Goal: Task Accomplishment & Management: Complete application form

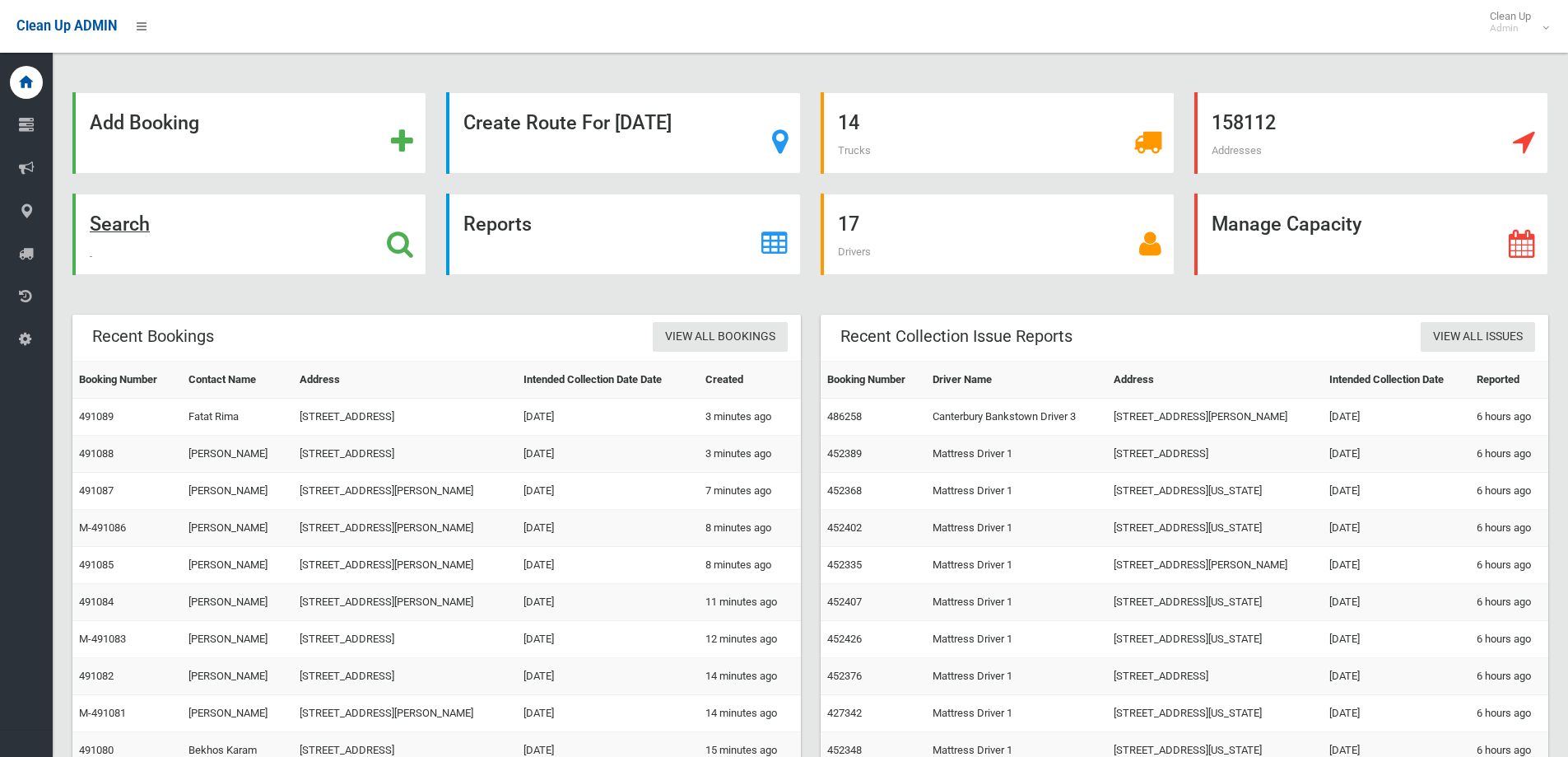
click at [242, 223] on div "Search" at bounding box center [249, 234] width 354 height 81
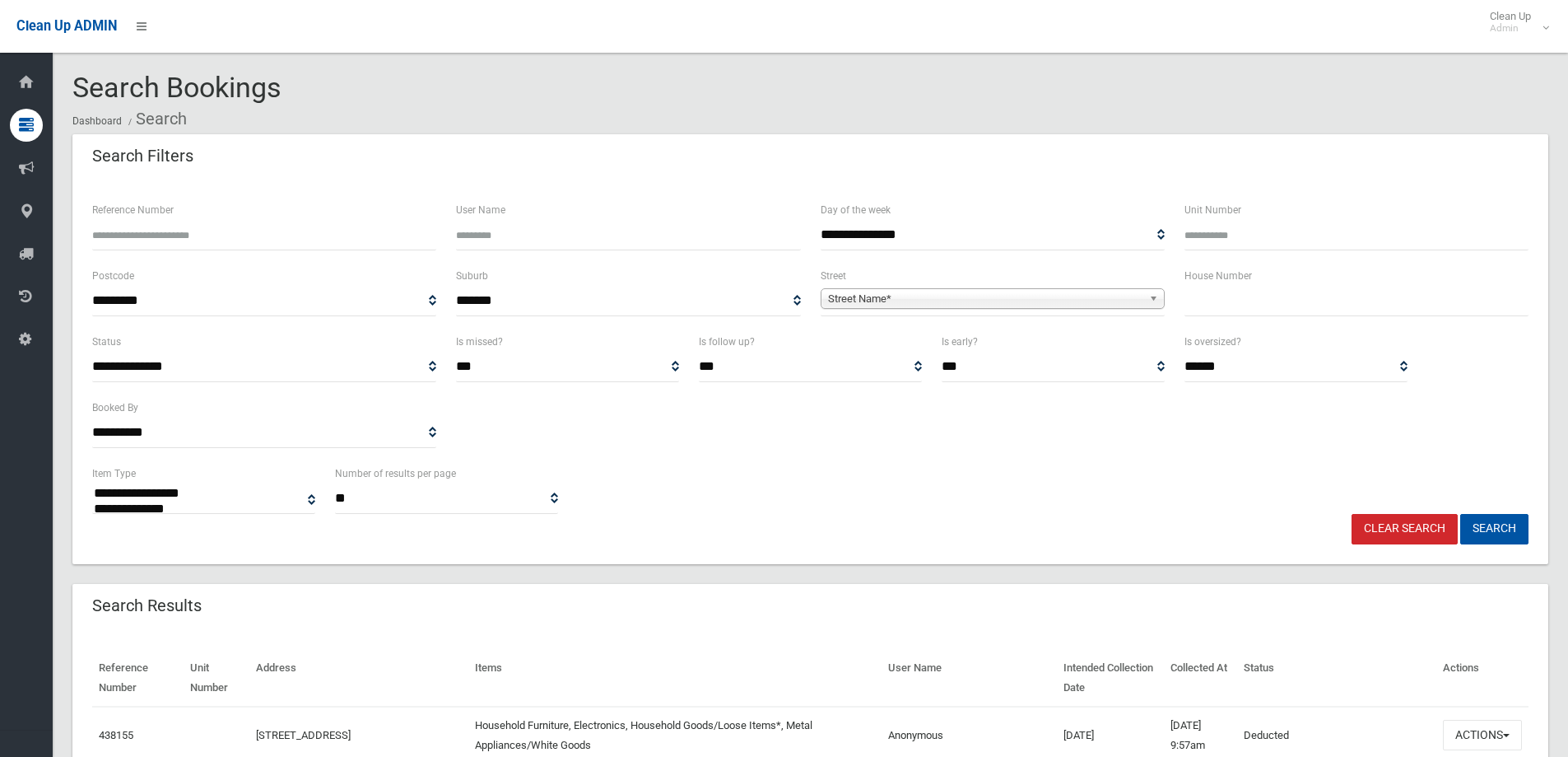
select select
click at [1252, 303] on input "text" at bounding box center [1356, 301] width 344 height 31
type input "***"
click at [934, 297] on span "Street Name*" at bounding box center [985, 299] width 314 height 20
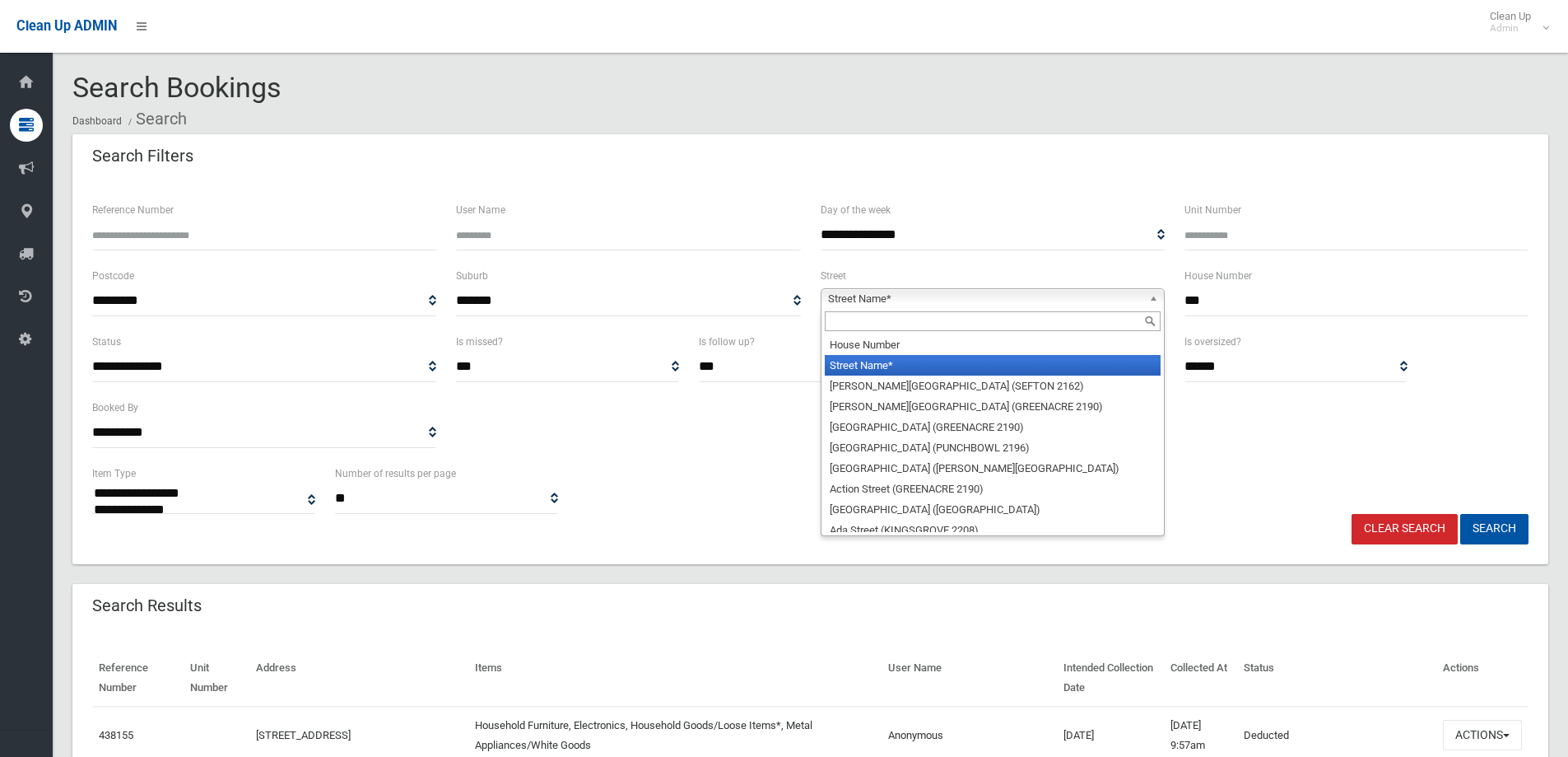
click at [869, 327] on input "text" at bounding box center [992, 321] width 336 height 20
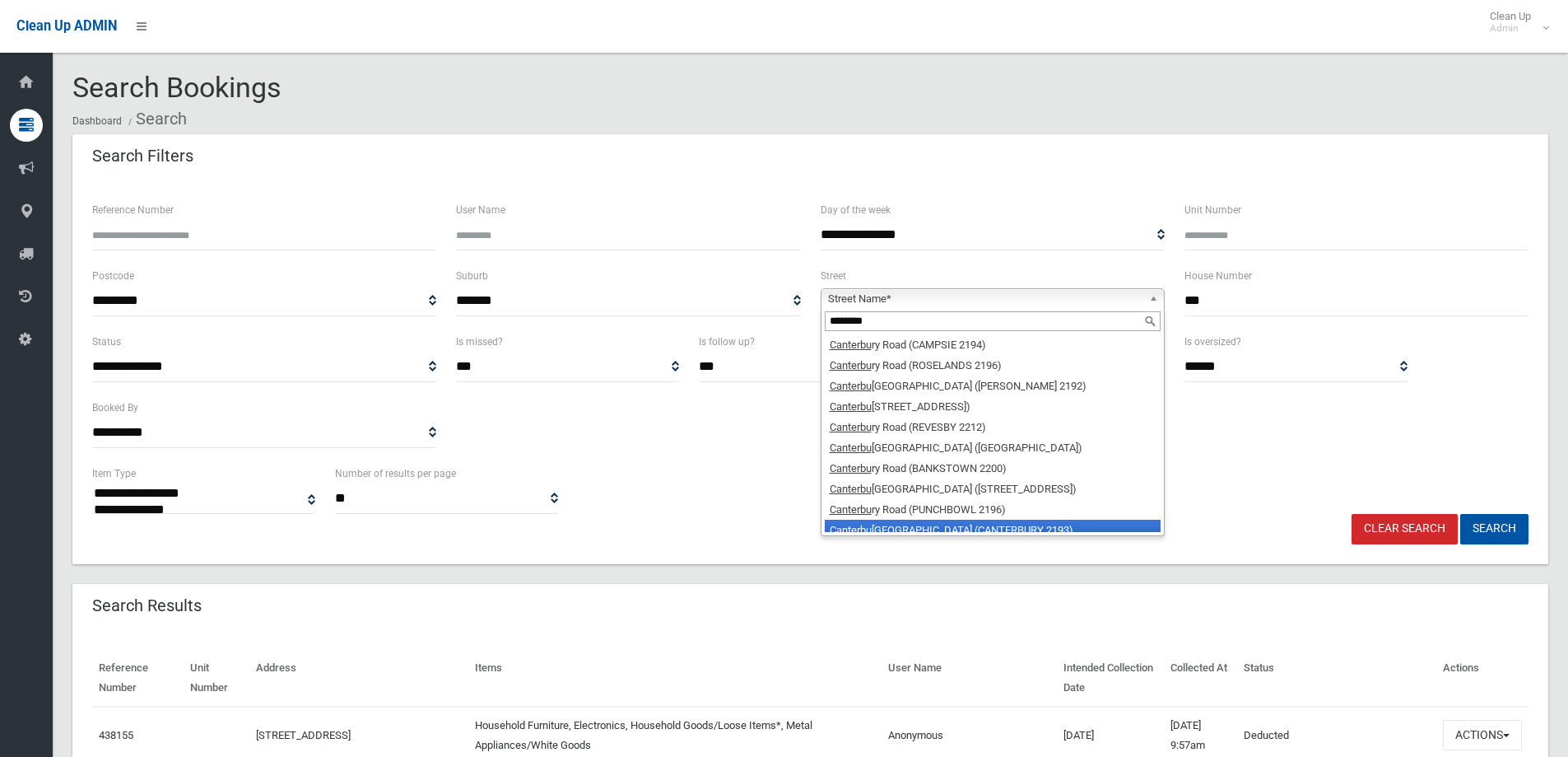
scroll to position [8, 0]
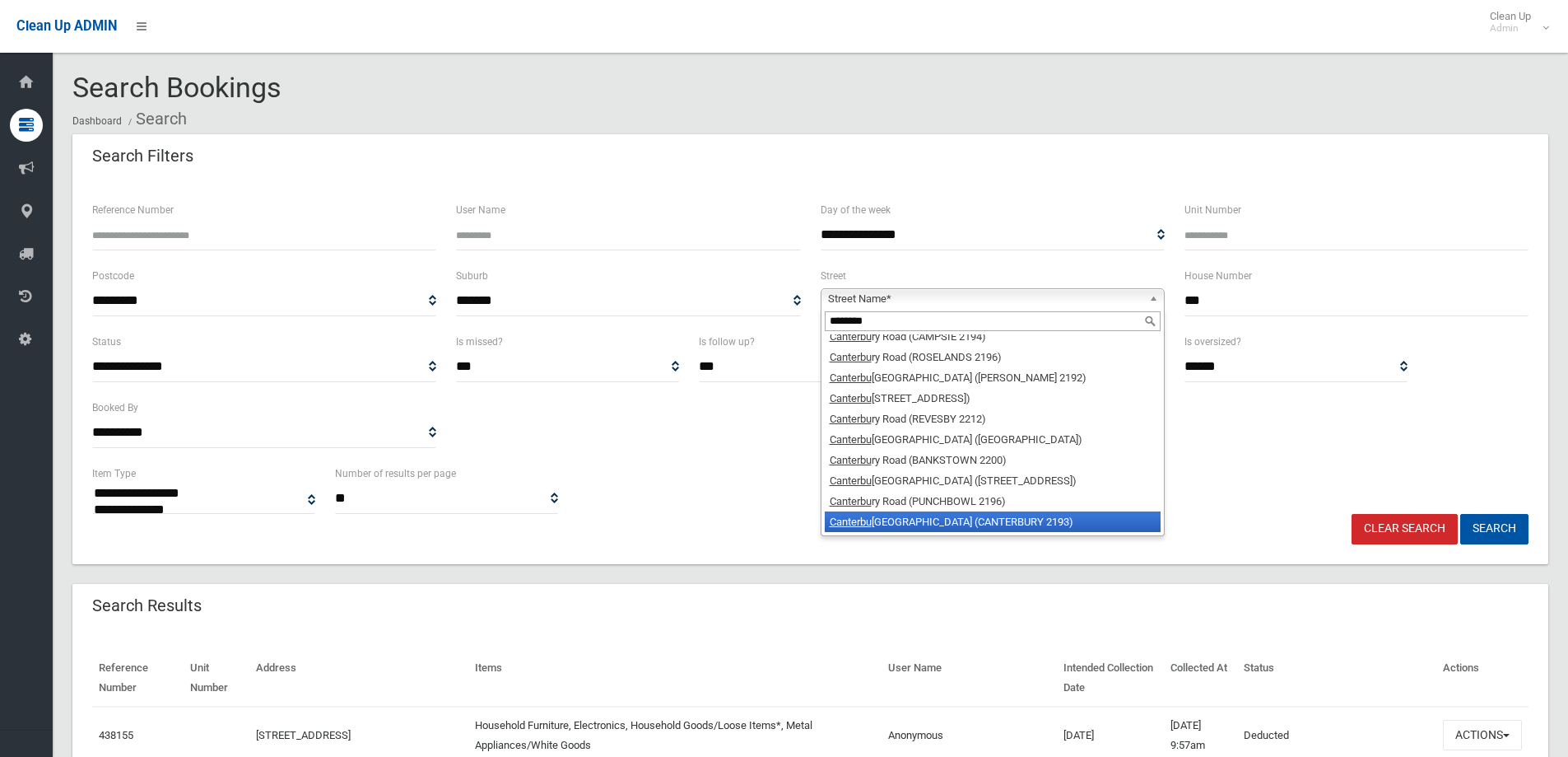
type input "********"
click at [1009, 522] on li "Canterbu ry Road (CANTERBURY 2193)" at bounding box center [992, 522] width 336 height 21
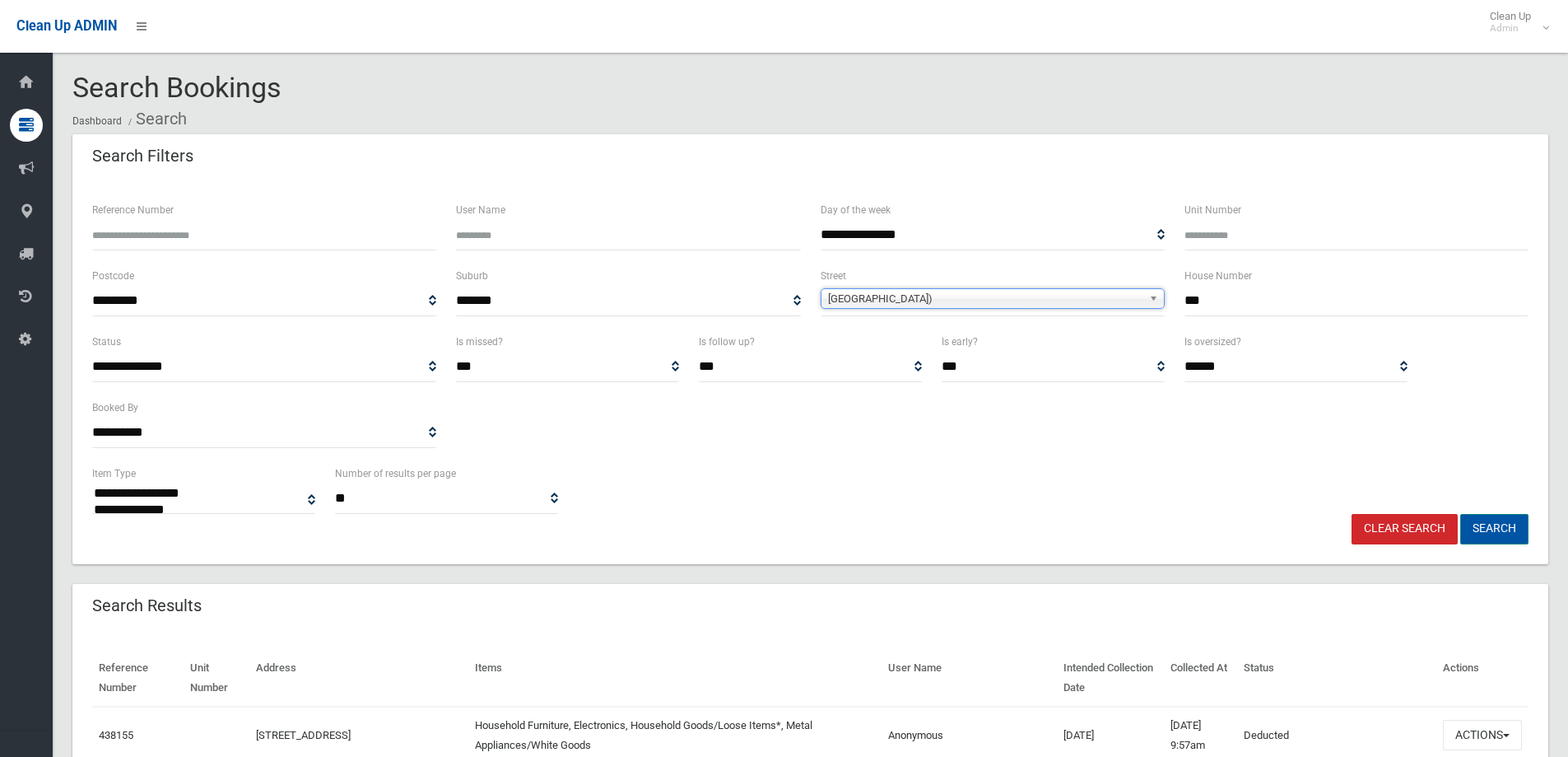
click at [1512, 524] on button "Search" at bounding box center [1494, 529] width 68 height 31
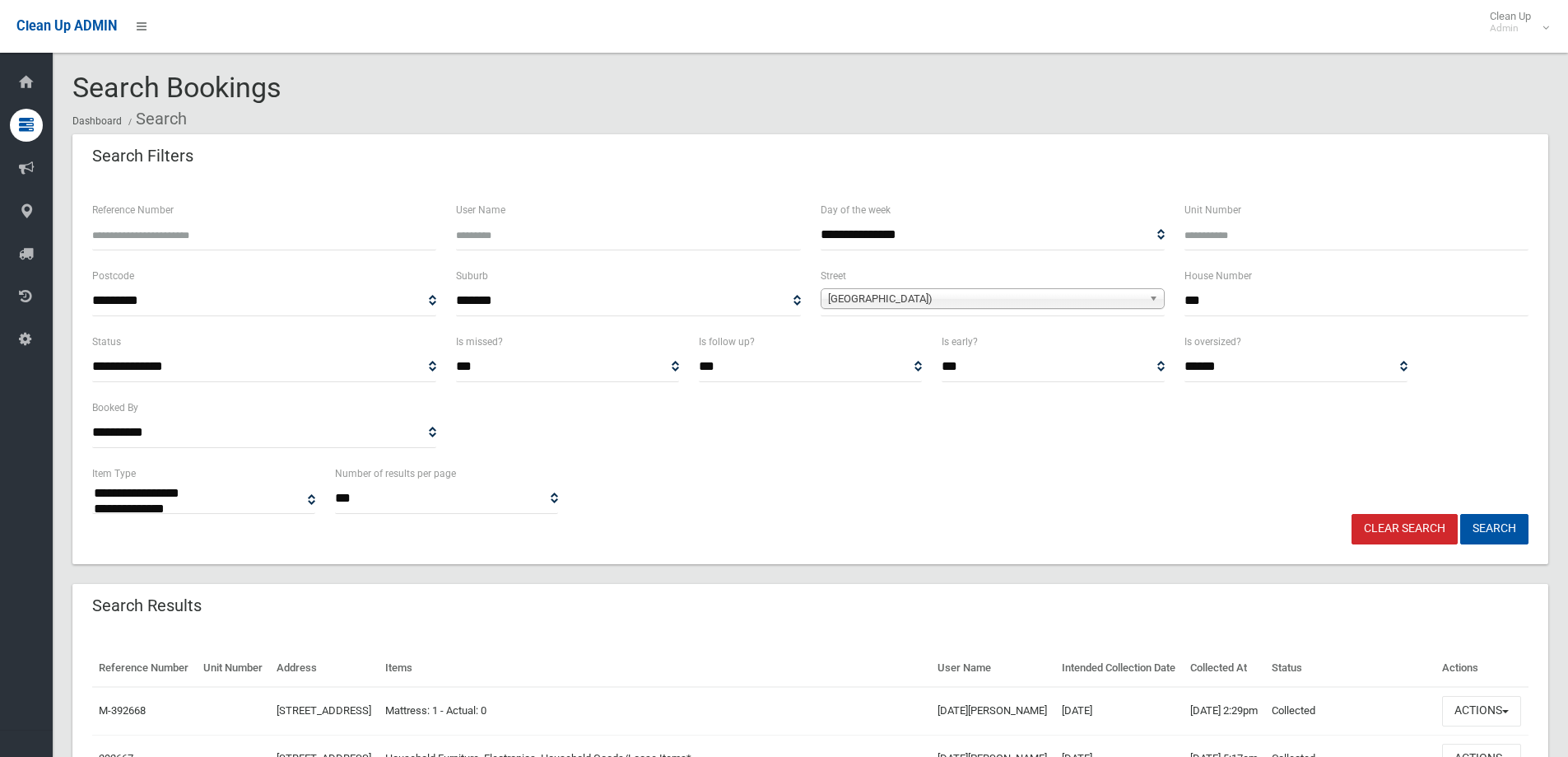
select select
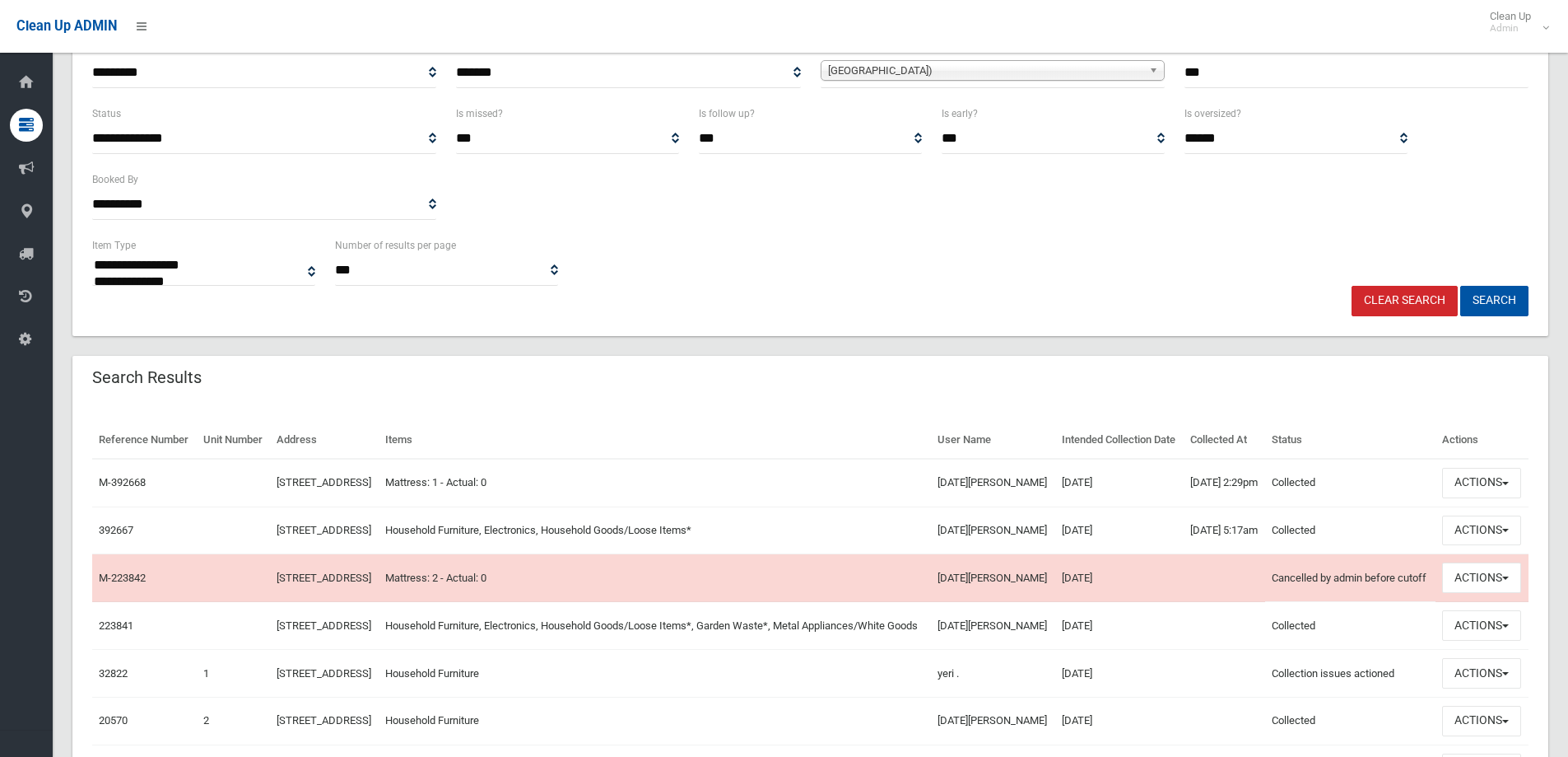
scroll to position [247, 0]
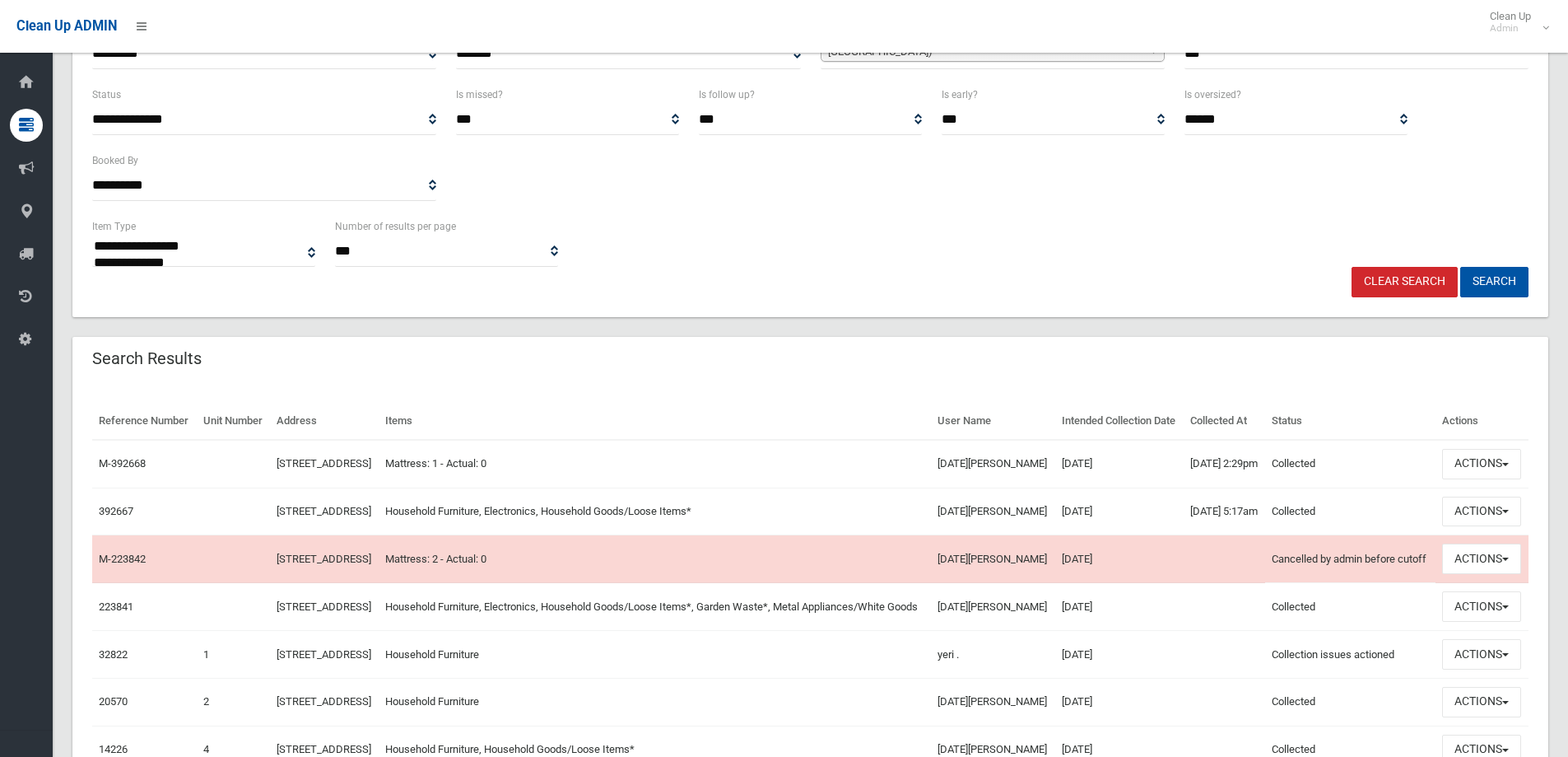
click at [888, 536] on td "Household Furniture, Electronics, Household Goods/Loose Items*" at bounding box center [655, 512] width 552 height 48
click at [1508, 527] on button "Actions" at bounding box center [1481, 512] width 79 height 31
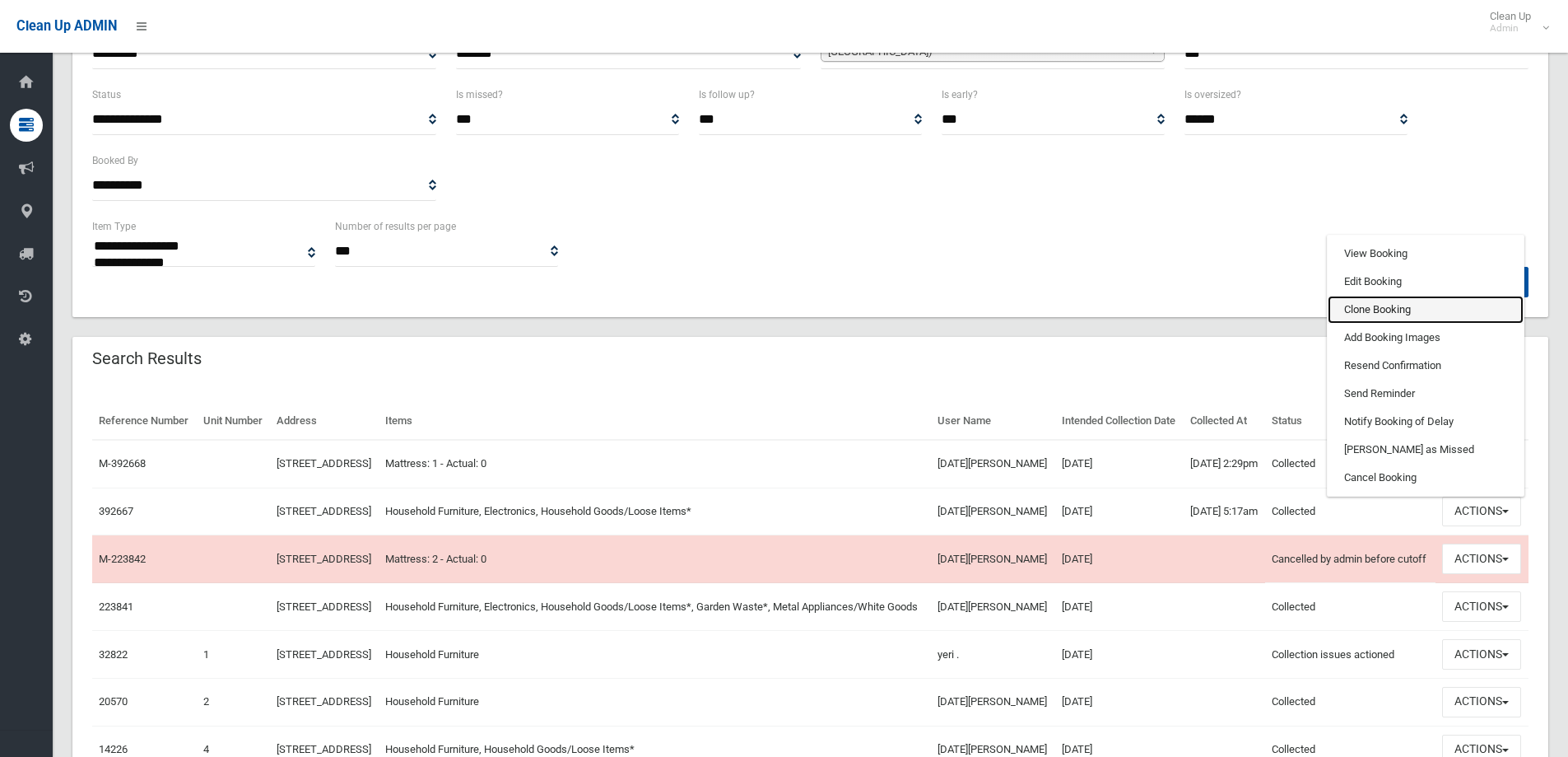
click at [1368, 323] on link "Clone Booking" at bounding box center [1425, 310] width 196 height 28
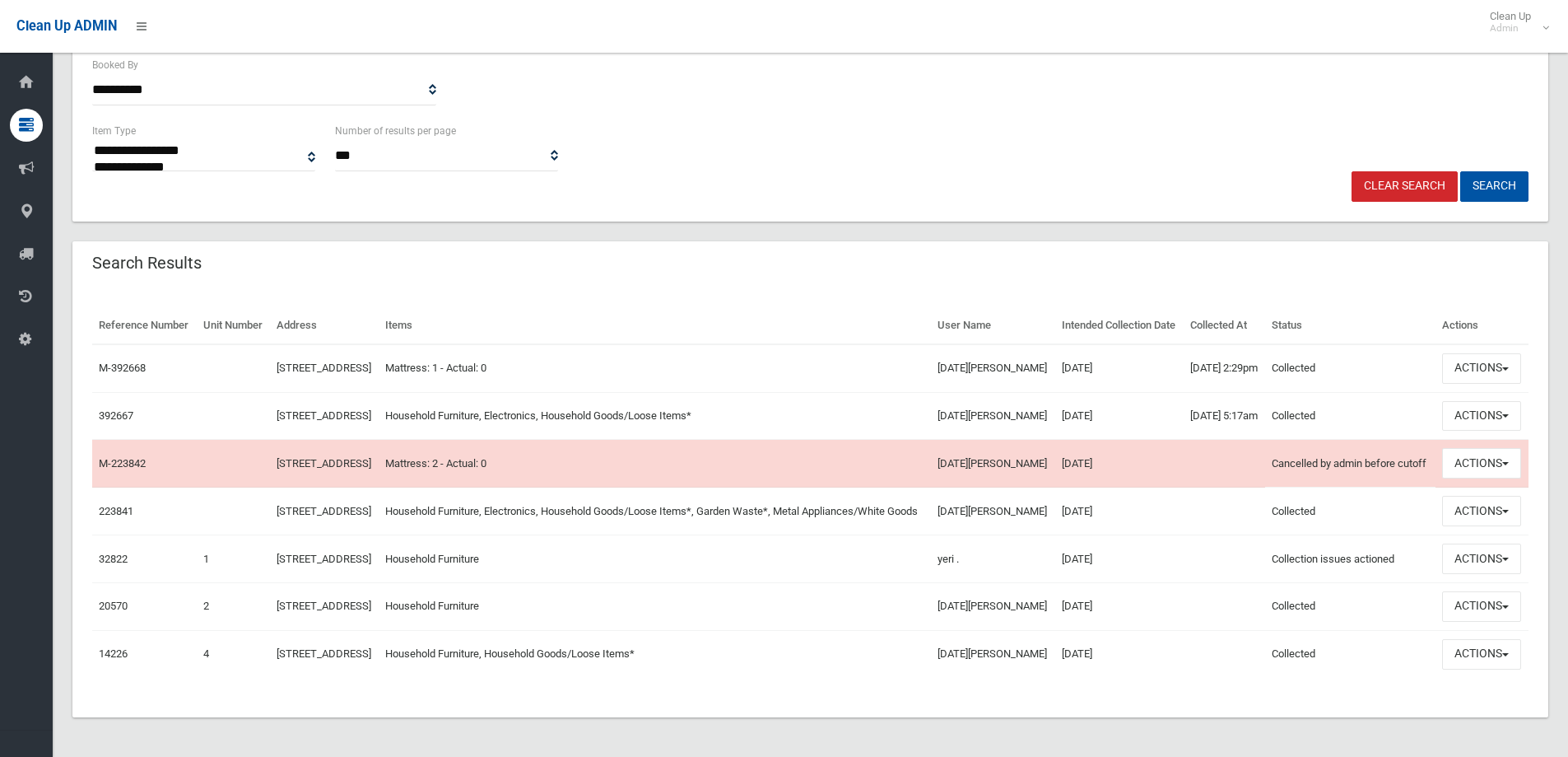
scroll to position [426, 0]
click at [357, 392] on td "[STREET_ADDRESS]" at bounding box center [325, 416] width 109 height 48
click at [1455, 401] on button "Actions" at bounding box center [1481, 416] width 79 height 31
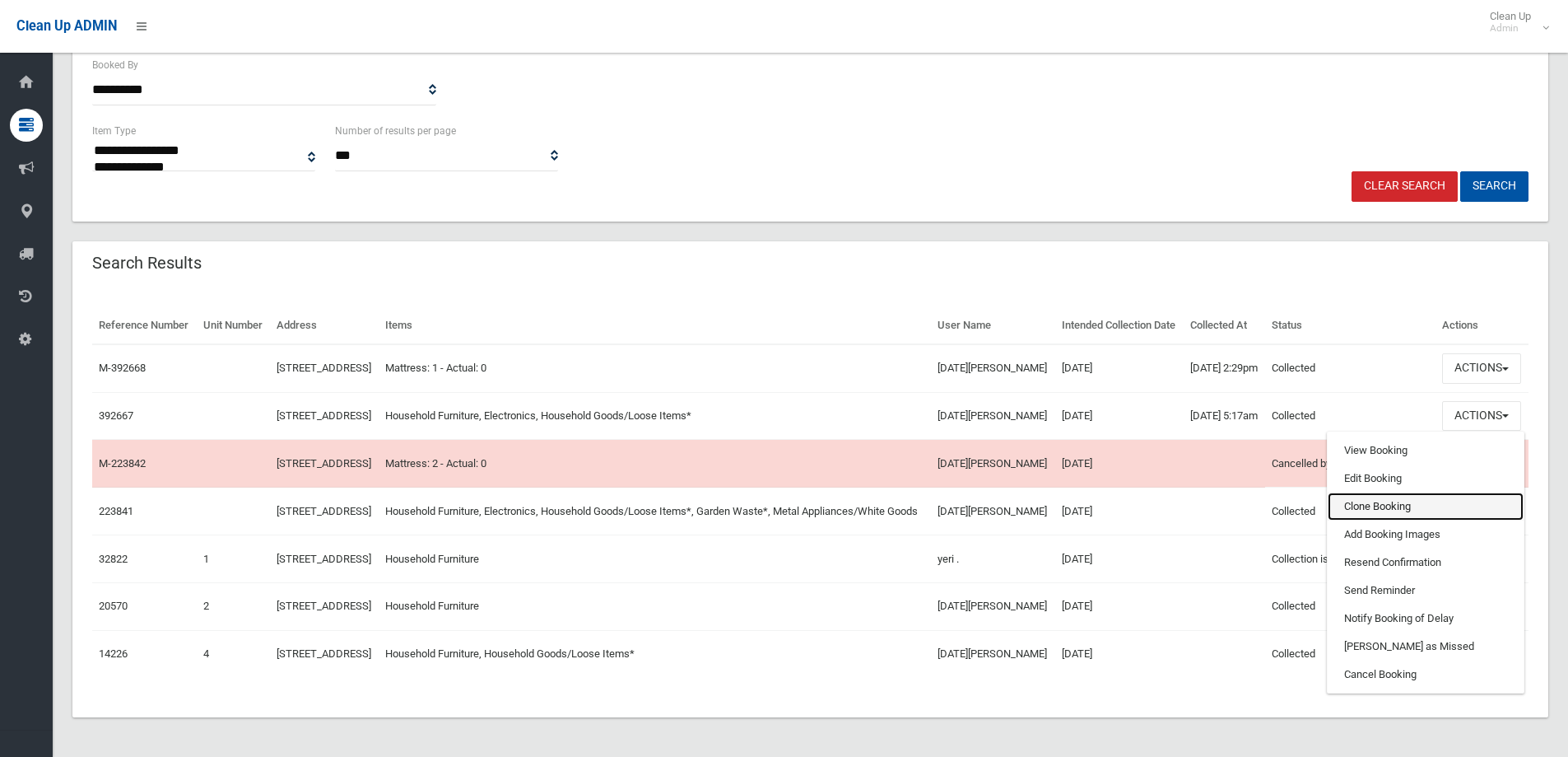
click at [1392, 493] on link "Clone Booking" at bounding box center [1425, 507] width 196 height 28
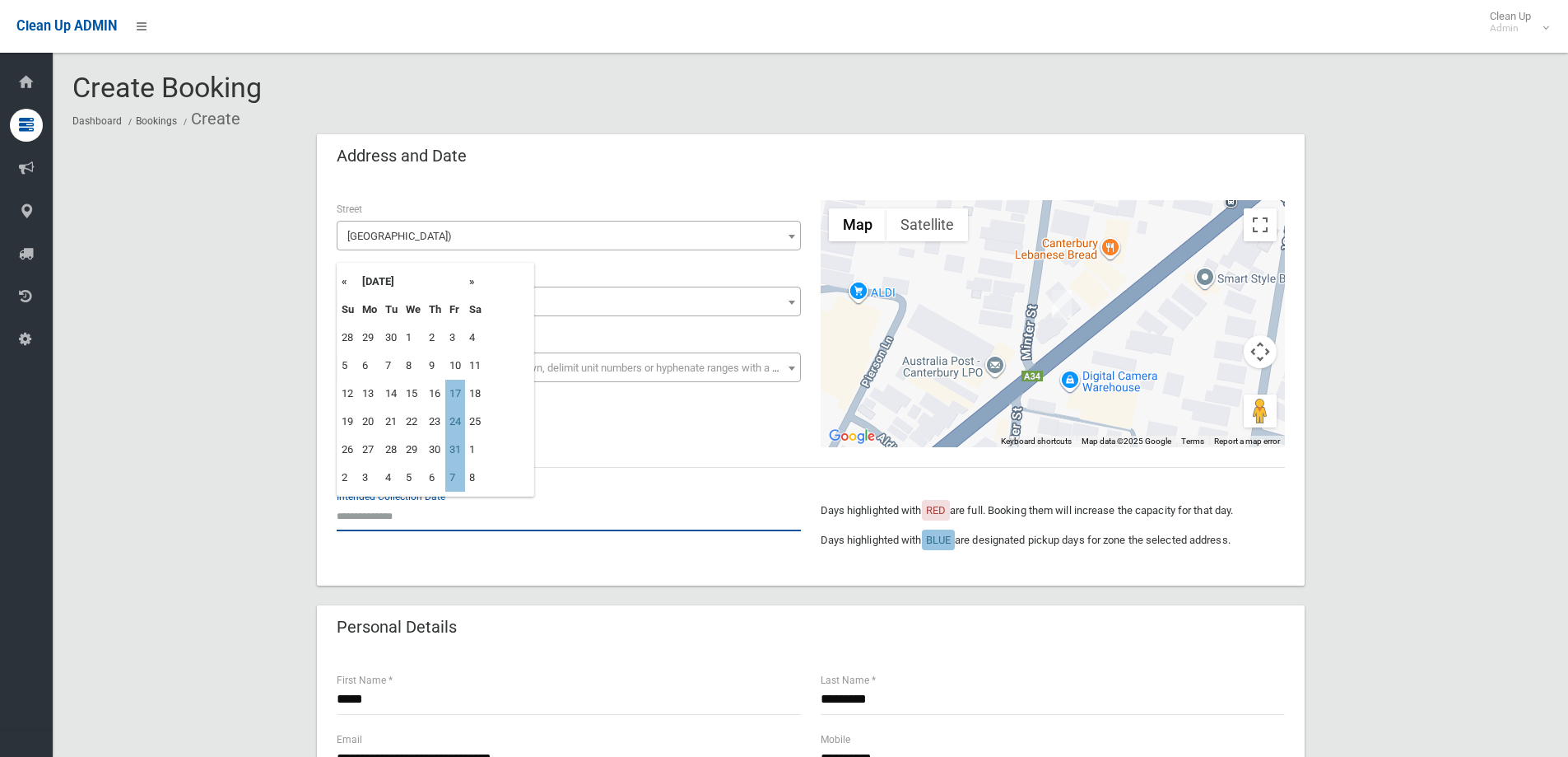
click at [391, 519] on input "text" at bounding box center [569, 516] width 464 height 31
click at [451, 394] on td "17" at bounding box center [455, 394] width 20 height 28
type input "**********"
click at [398, 517] on input "**********" at bounding box center [569, 516] width 464 height 31
click at [628, 405] on div "**********" at bounding box center [811, 323] width 968 height 247
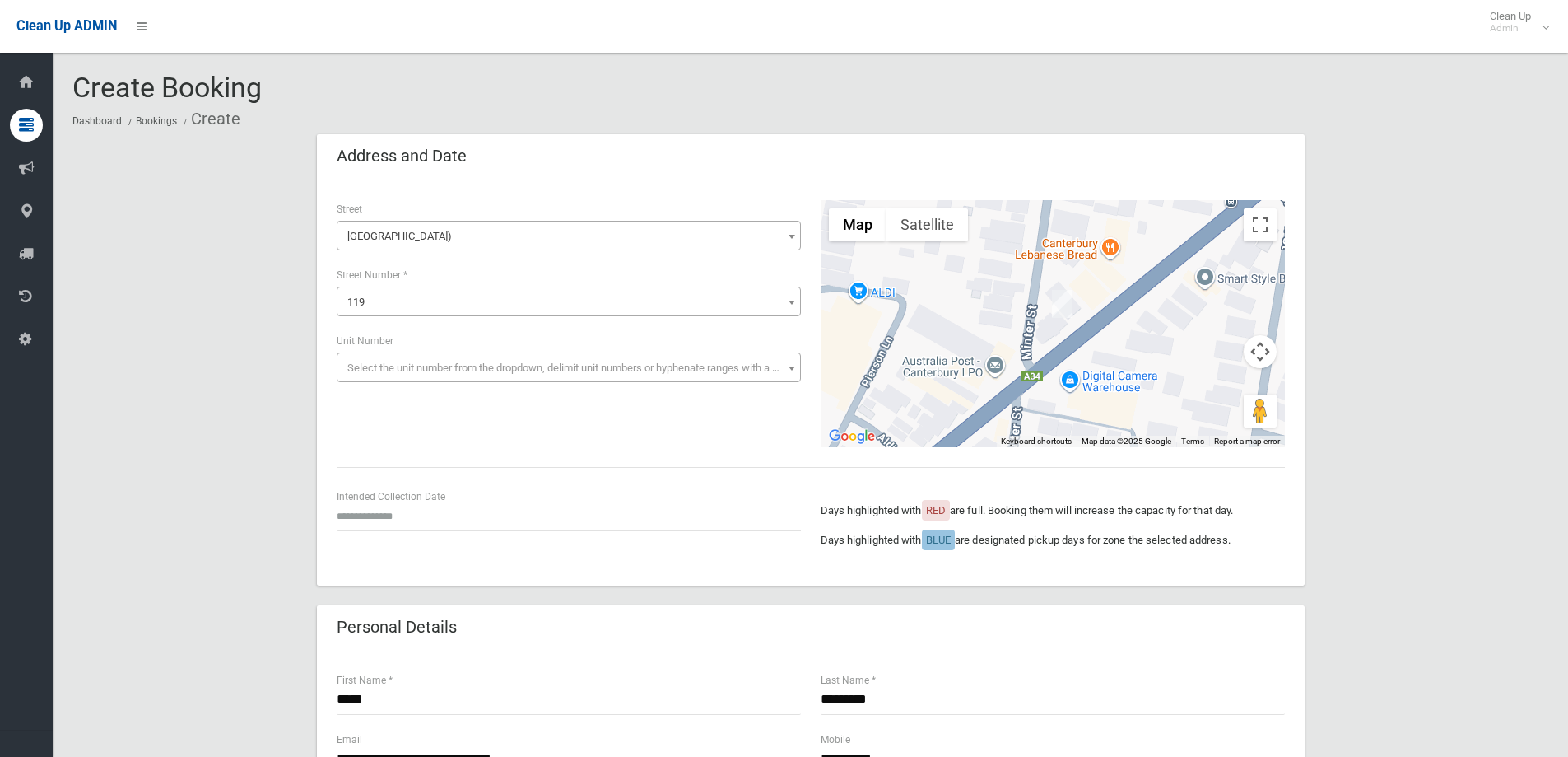
click at [405, 536] on div "Intended Collection Date" at bounding box center [569, 517] width 484 height 60
click at [405, 517] on input "text" at bounding box center [569, 516] width 464 height 31
click at [462, 389] on td "17" at bounding box center [455, 394] width 20 height 28
type input "**********"
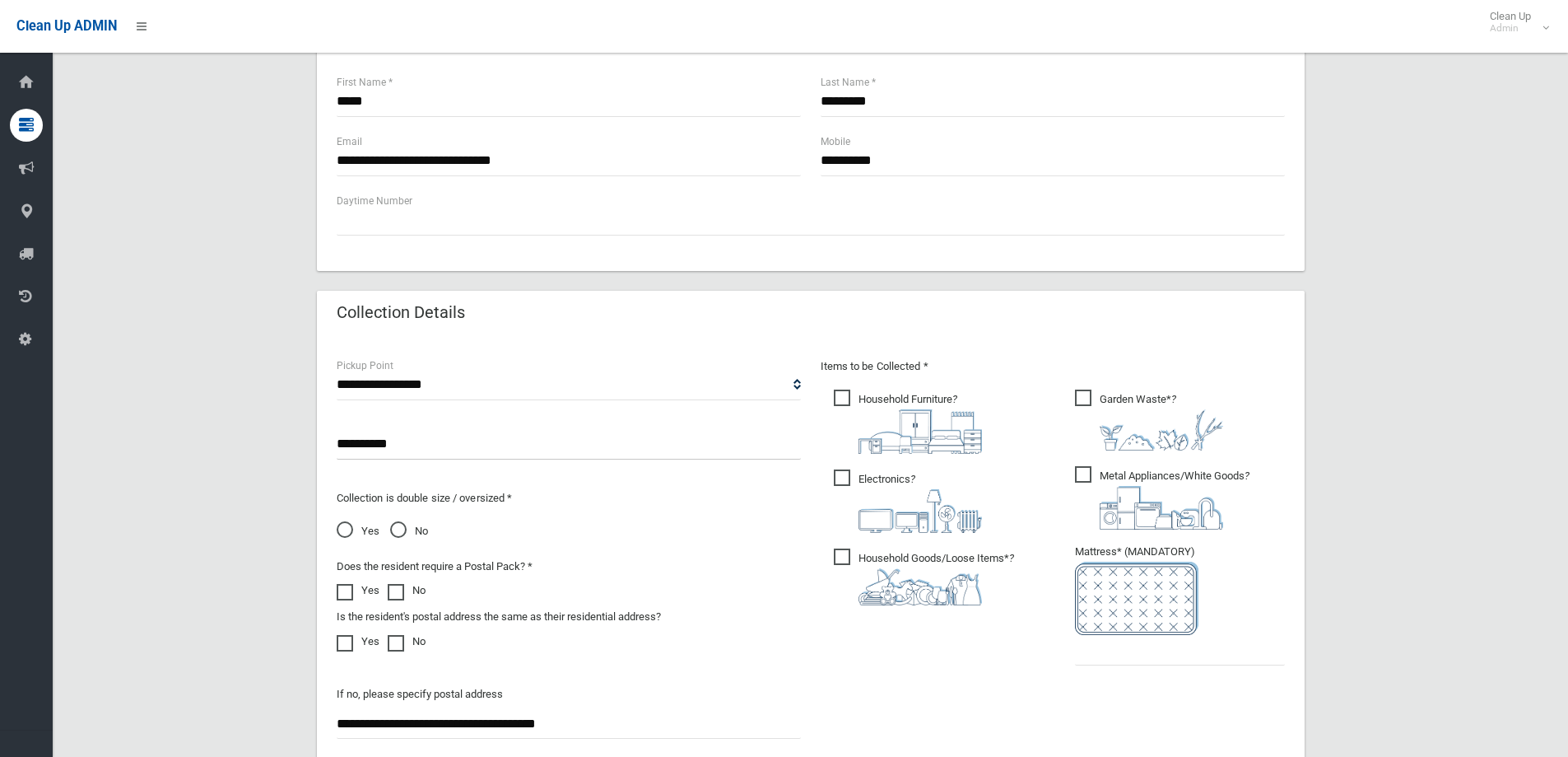
scroll to position [741, 0]
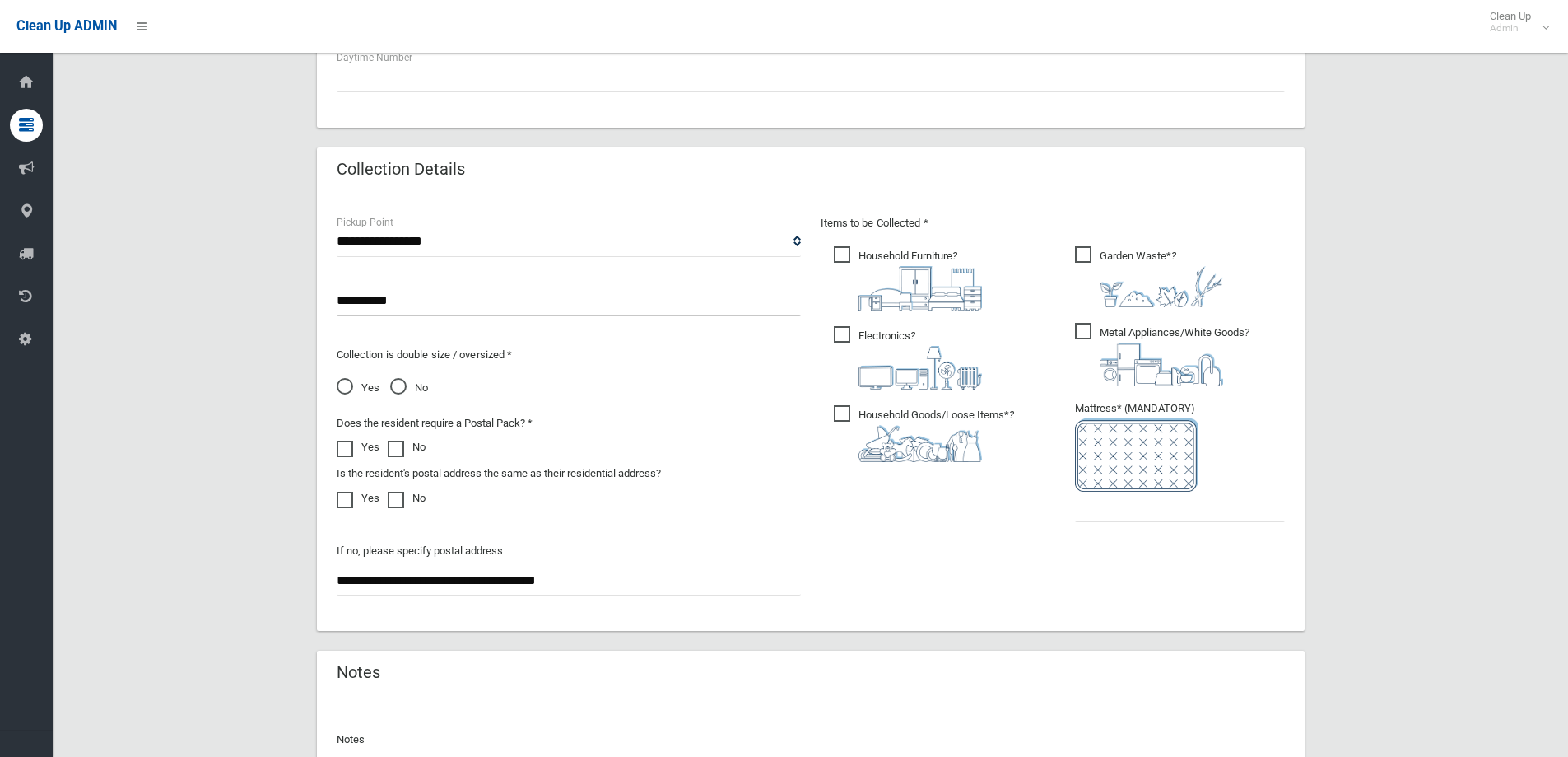
click at [1140, 355] on img at bounding box center [1161, 364] width 123 height 44
click at [1092, 505] on input "text" at bounding box center [1179, 507] width 210 height 31
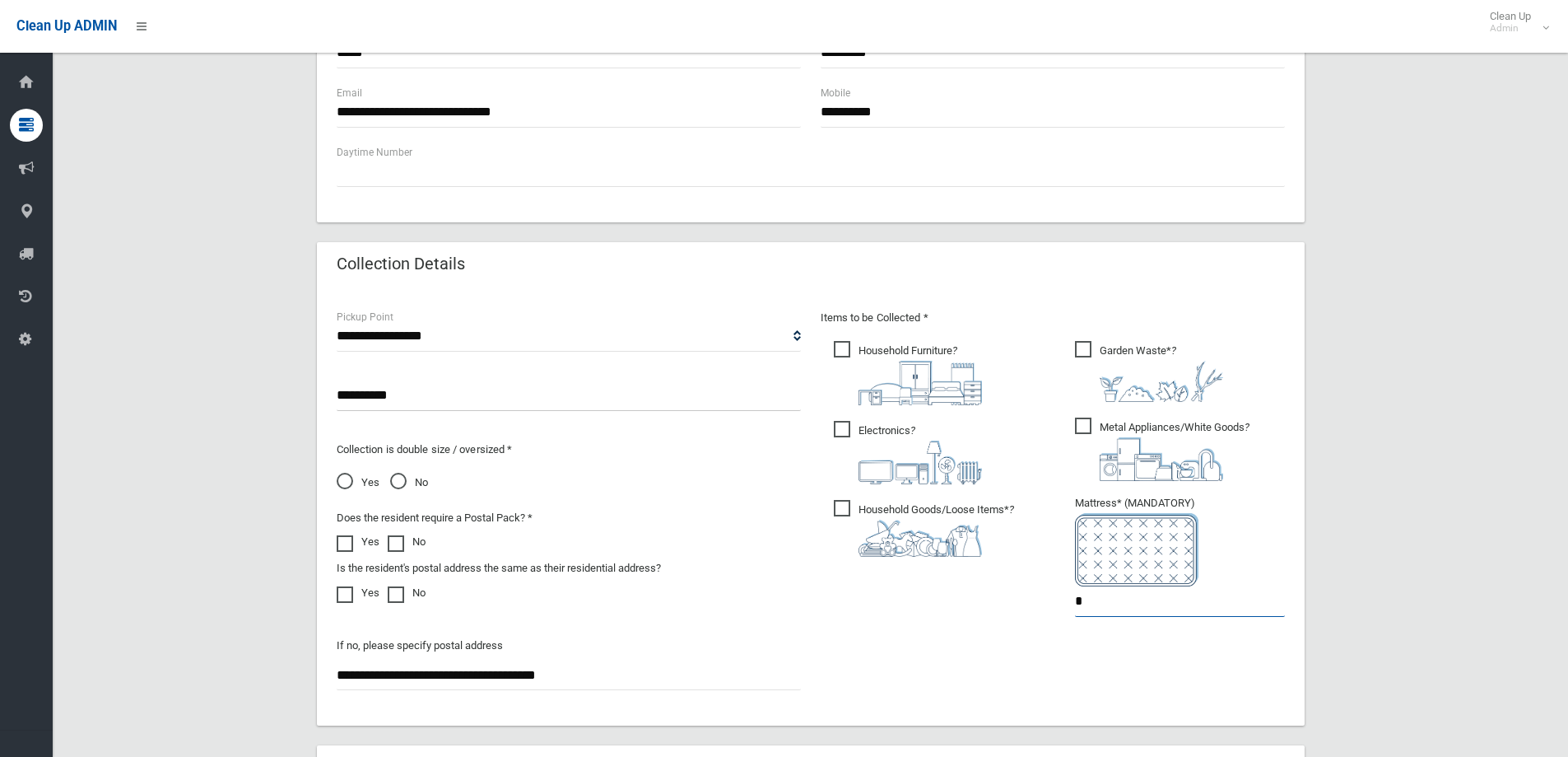
scroll to position [659, 0]
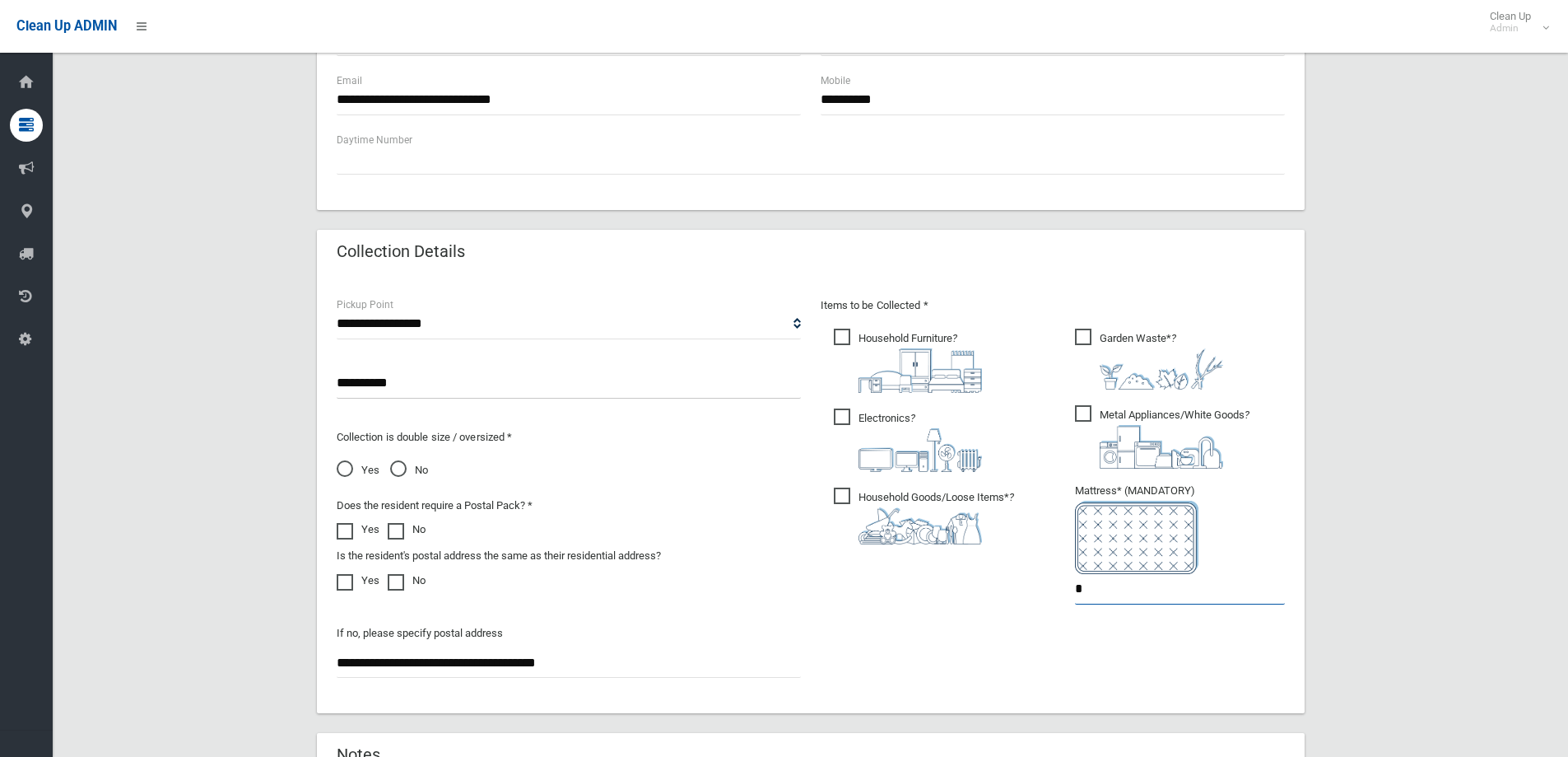
type input "*"
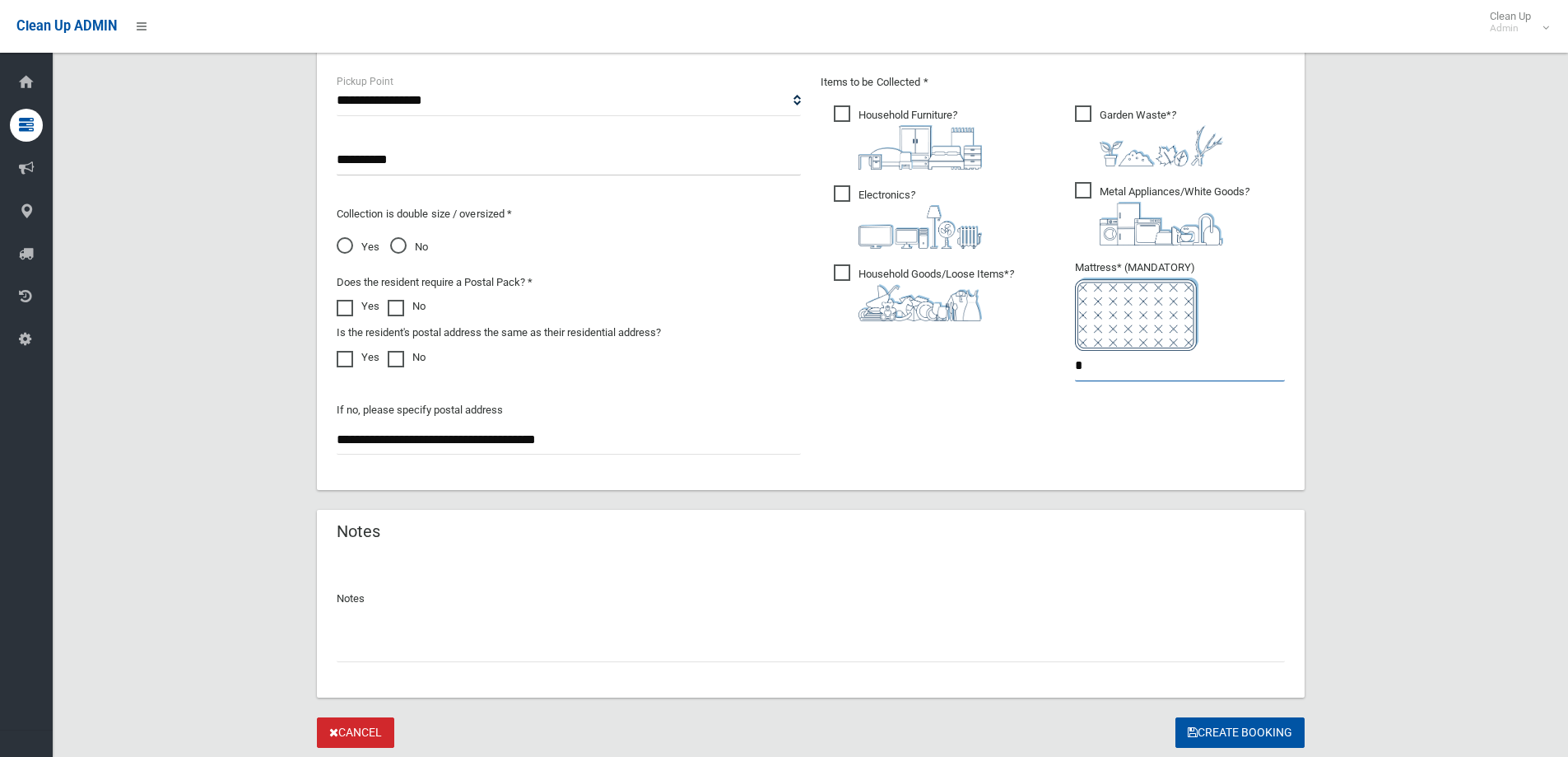
scroll to position [932, 0]
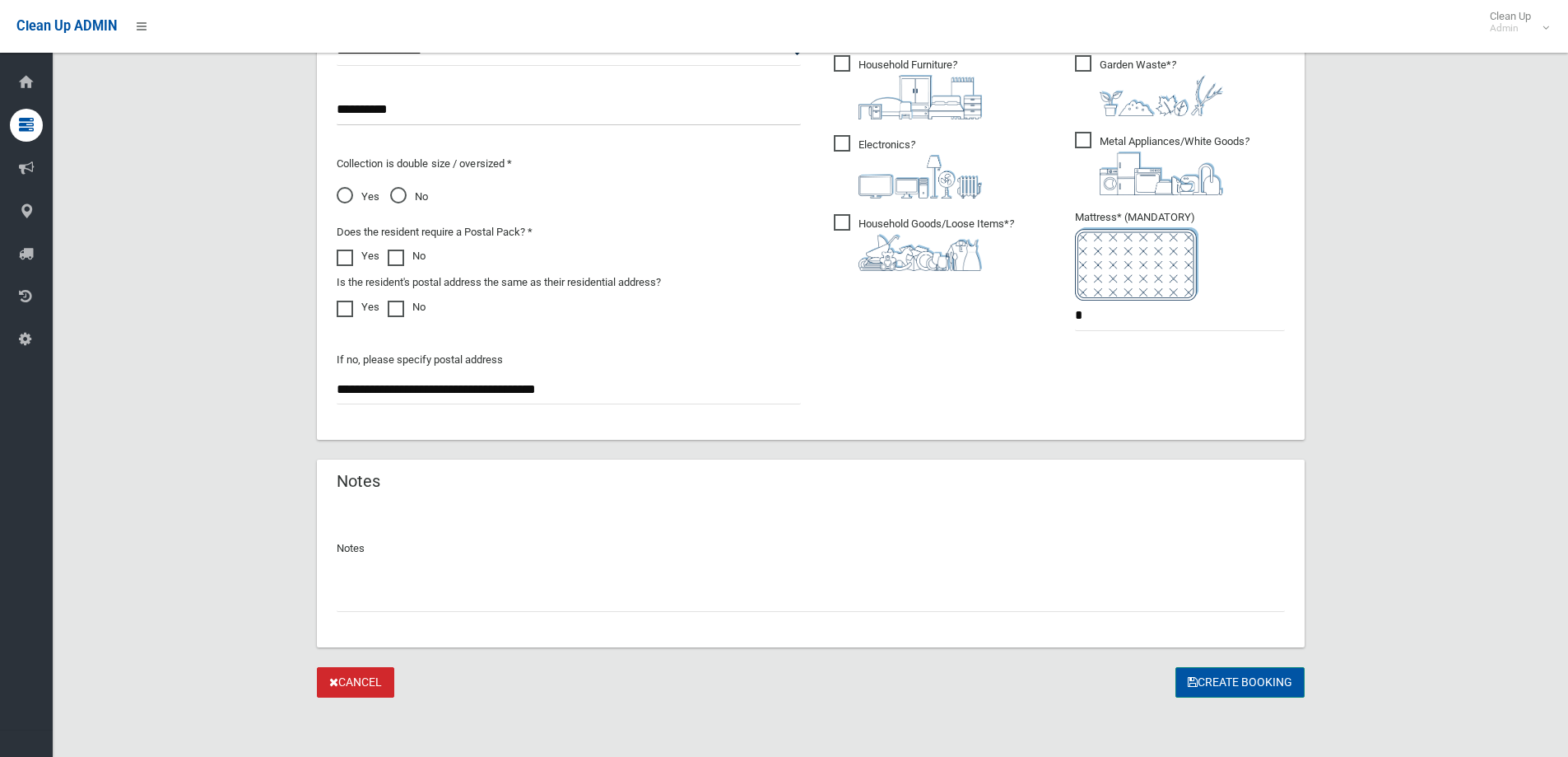
click at [1237, 673] on button "Create Booking" at bounding box center [1240, 682] width 129 height 31
